Goal: Browse casually

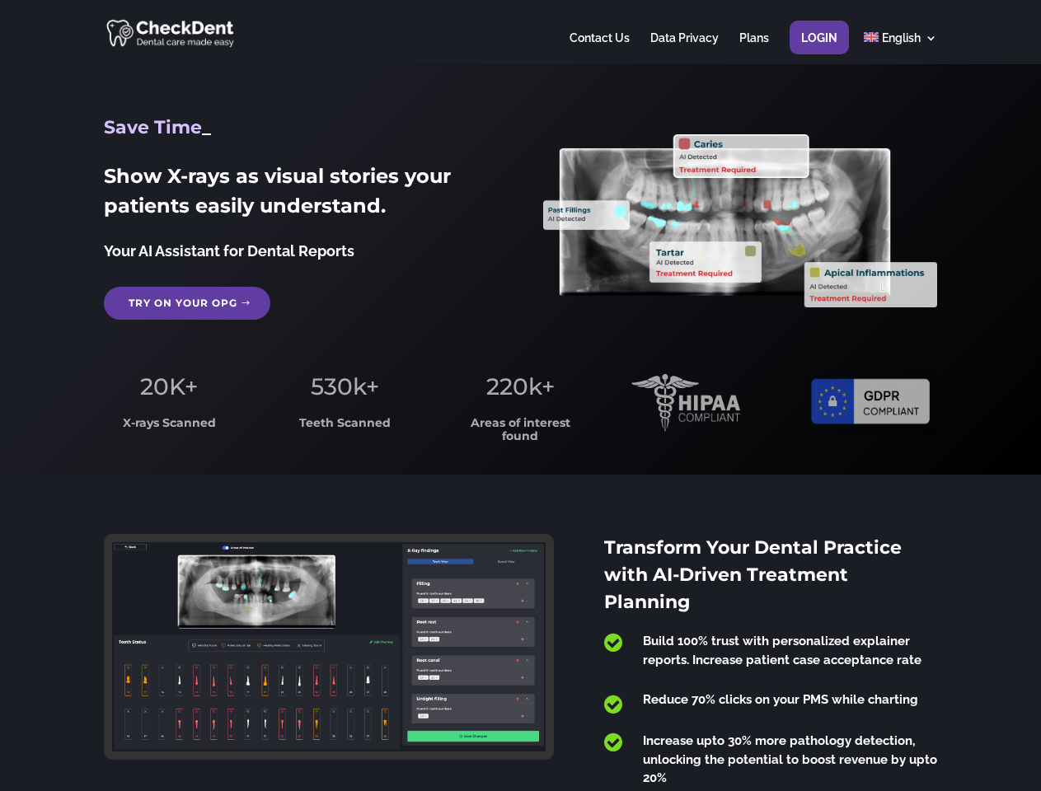
click at [520, 395] on span "220k+" at bounding box center [520, 386] width 68 height 28
click at [520, 32] on div at bounding box center [520, 32] width 832 height 64
click at [520, 395] on span "220k+" at bounding box center [520, 386] width 68 height 28
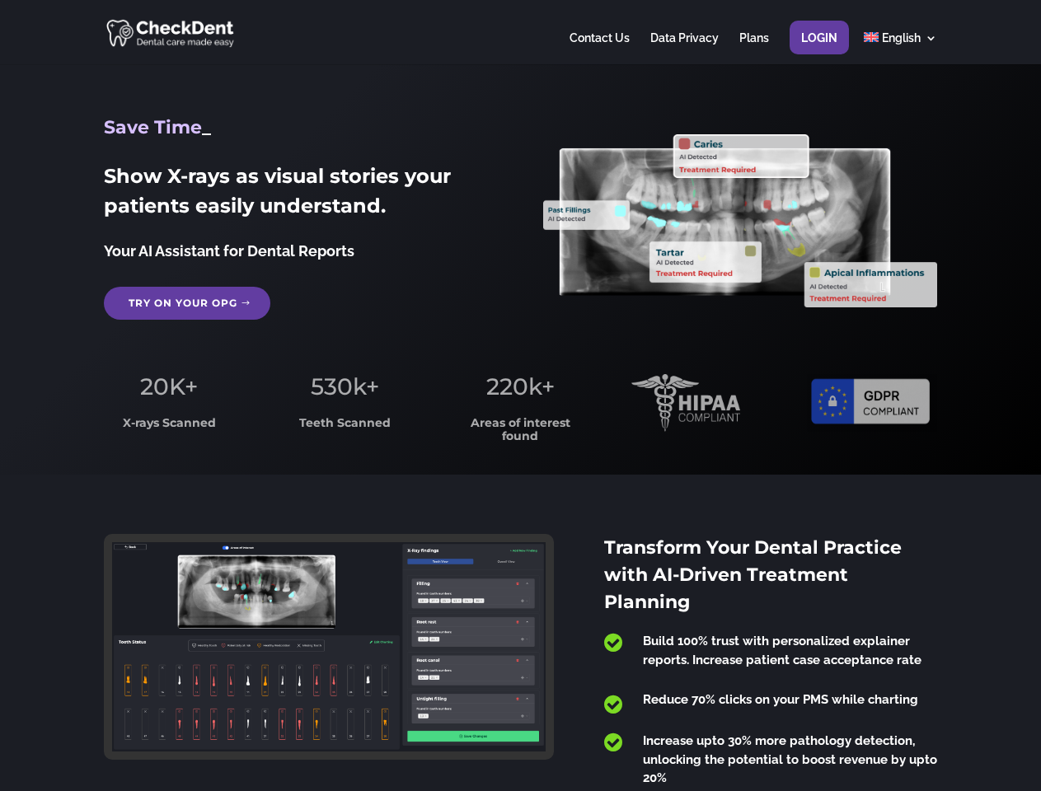
click at [520, 32] on div at bounding box center [520, 32] width 832 height 64
